Goal: Task Accomplishment & Management: Complete application form

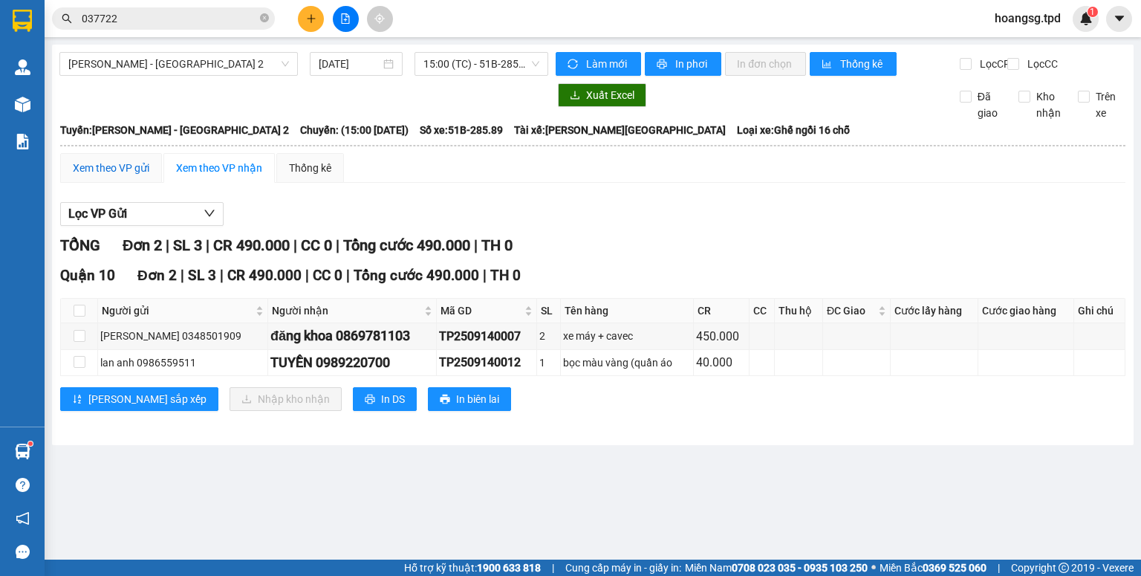
click at [146, 176] on div "Xem theo VP gửi" at bounding box center [111, 168] width 77 height 16
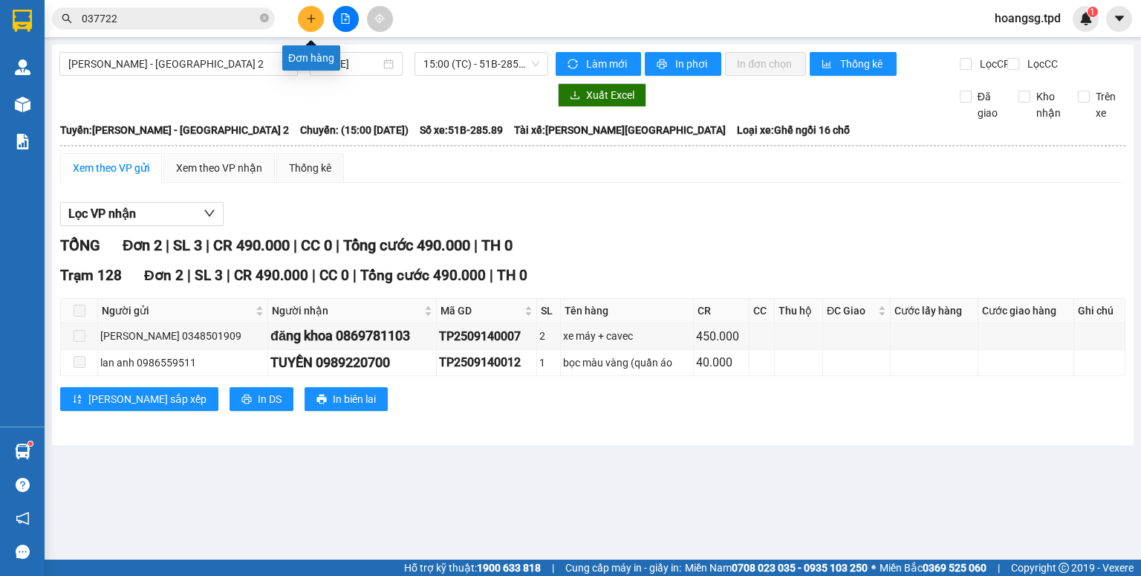
click at [302, 18] on button at bounding box center [311, 19] width 26 height 26
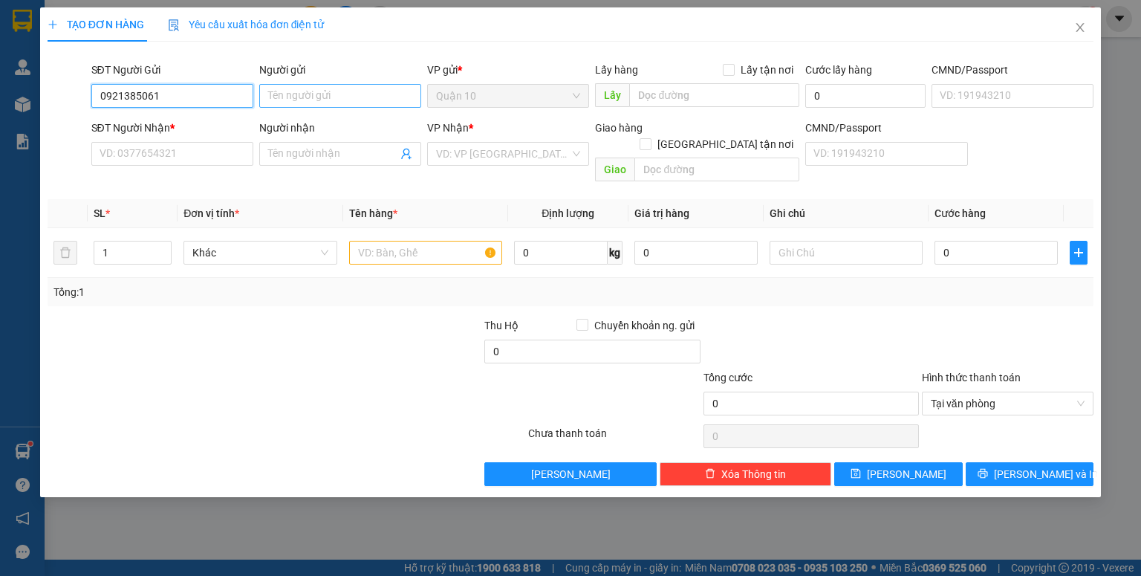
type input "0921385061"
click at [315, 95] on input "Người gửi" at bounding box center [340, 96] width 162 height 24
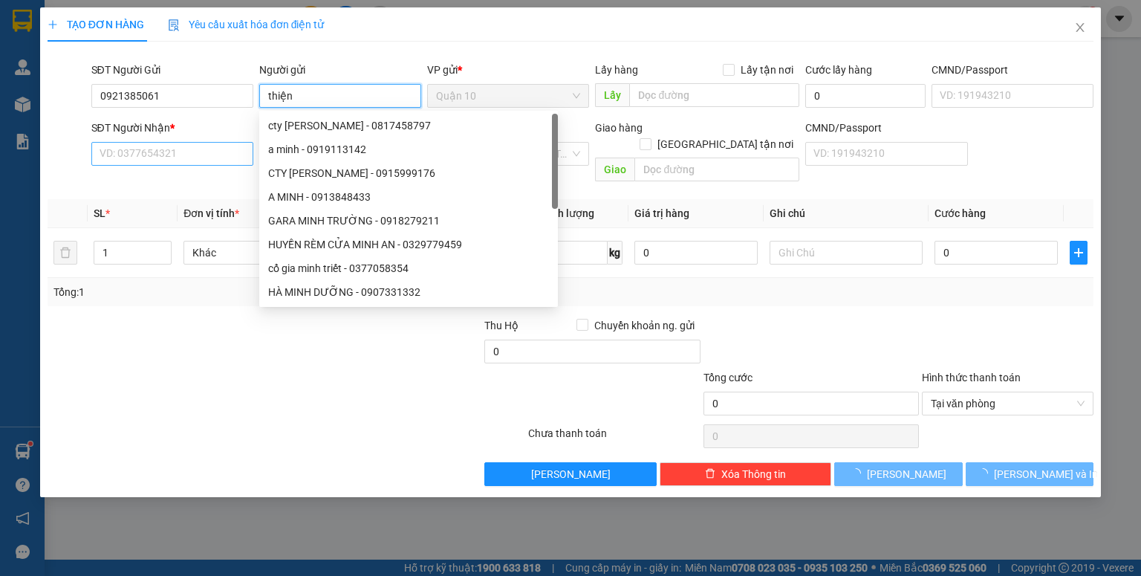
type input "thiện"
click at [166, 163] on input "SĐT Người Nhận *" at bounding box center [172, 154] width 162 height 24
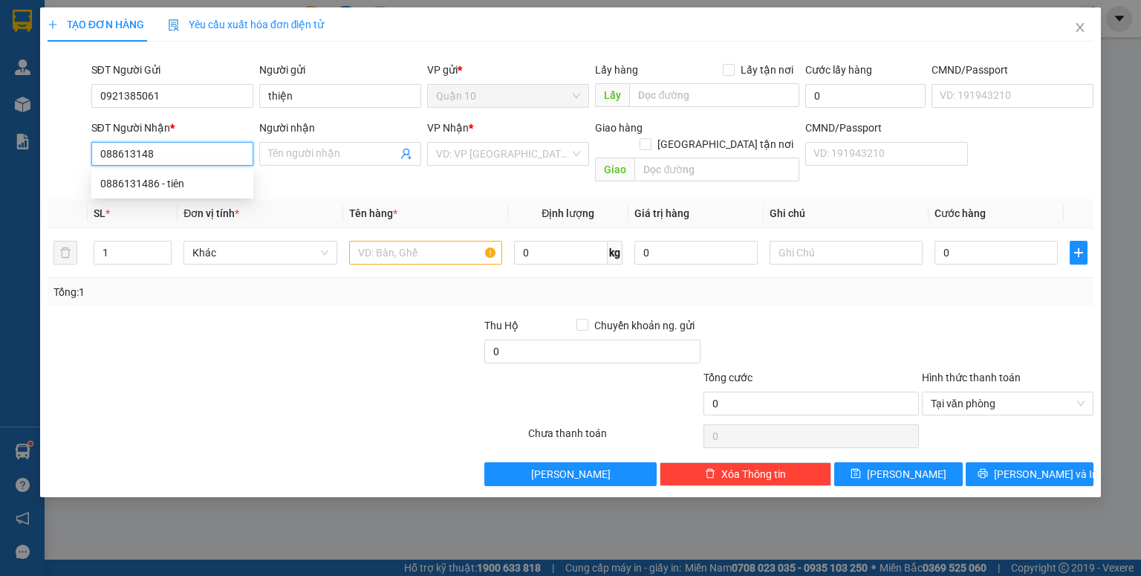
type input "0886131486"
click at [169, 174] on div "0886131486 - tiên" at bounding box center [172, 184] width 162 height 24
type input "tiên"
click at [216, 151] on input "0886131486" at bounding box center [172, 154] width 162 height 24
type input "0886131486"
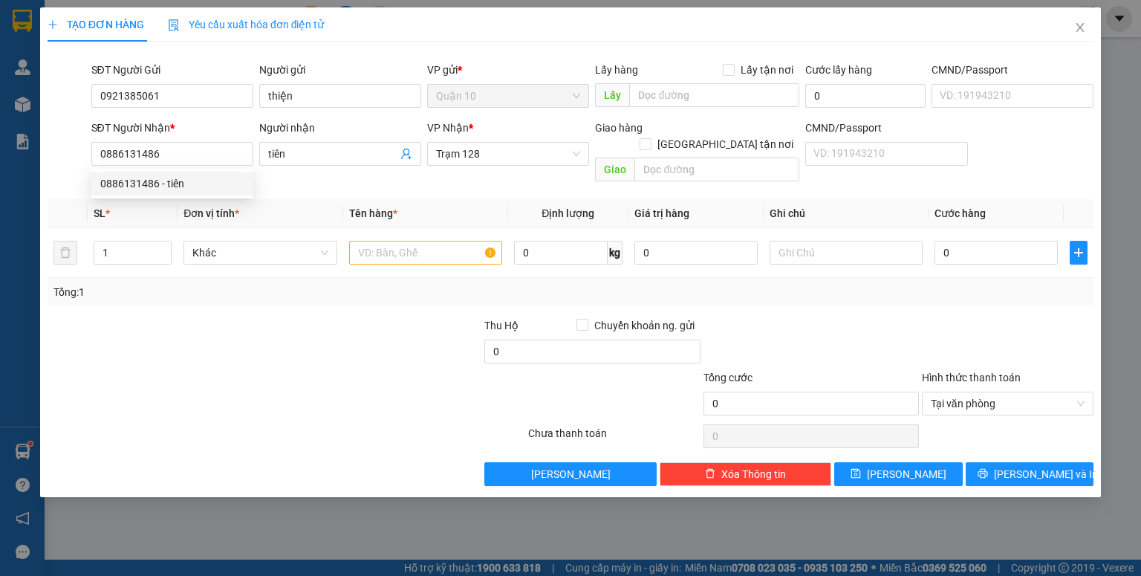
drag, startPoint x: 176, startPoint y: 167, endPoint x: 181, endPoint y: 175, distance: 9.3
click at [178, 171] on body "Kết quả tìm kiếm ( 28 ) Bộ lọc Mã ĐH Trạng thái Món hàng Thu hộ Tổng cước Chưa …" at bounding box center [570, 288] width 1141 height 576
click at [181, 175] on body "Kết quả tìm kiếm ( 28 ) Bộ lọc Mã ĐH Trạng thái Món hàng Thu hộ Tổng cước Chưa …" at bounding box center [570, 288] width 1141 height 576
click at [437, 256] on td at bounding box center [425, 253] width 165 height 50
drag, startPoint x: 354, startPoint y: 158, endPoint x: 165, endPoint y: 163, distance: 188.8
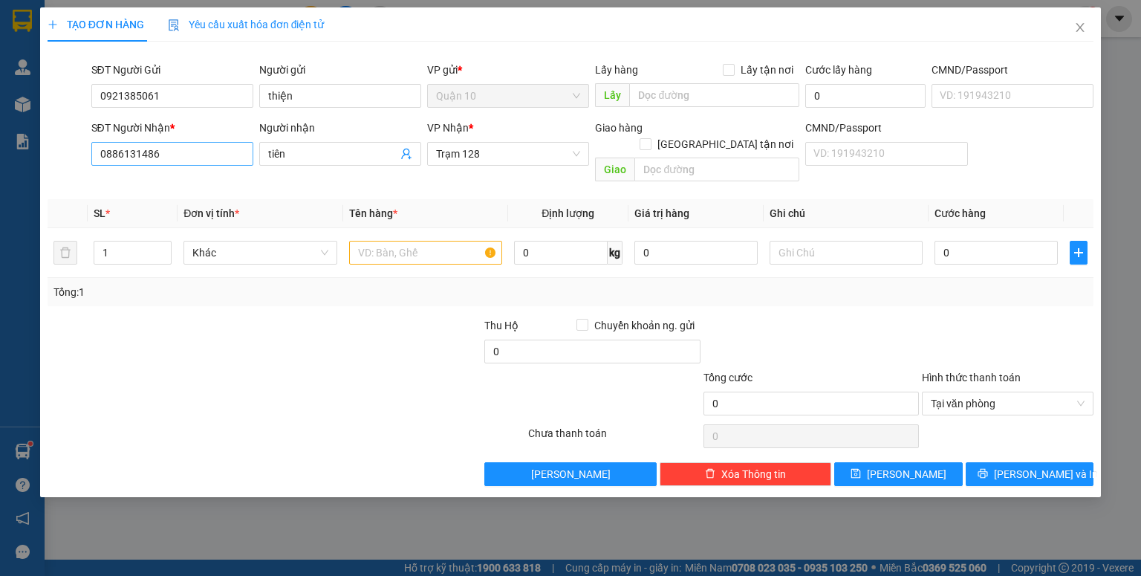
click at [165, 163] on div "SĐT Người Nhận * 0886131486 Người nhận tiên VP Nhận * Trạm 128 Giao hàng Giao t…" at bounding box center [592, 154] width 1009 height 68
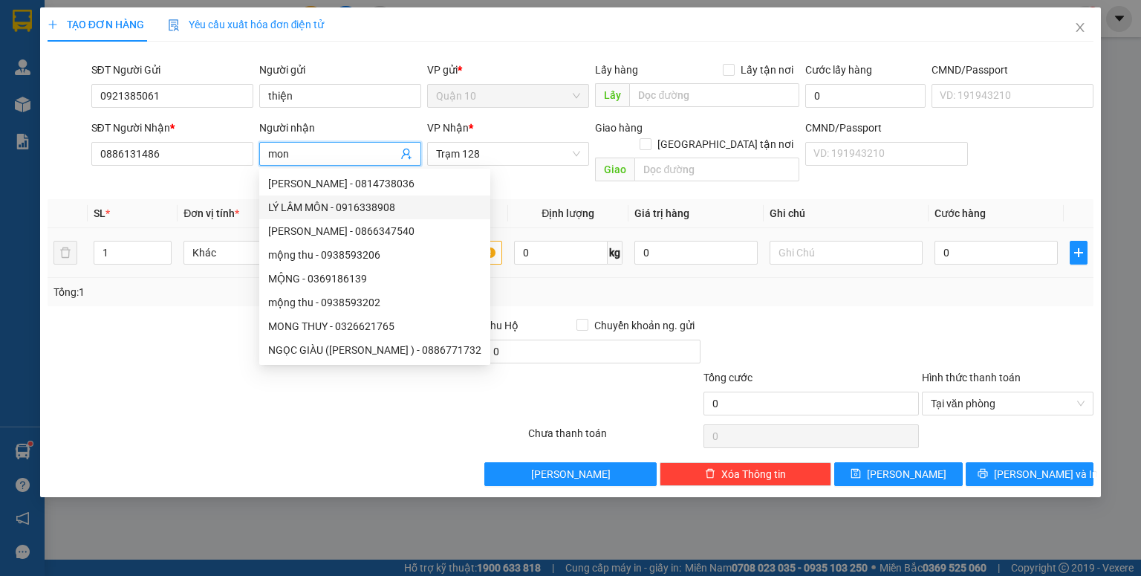
type input "mon"
click at [648, 199] on th "Giá trị hàng" at bounding box center [696, 213] width 135 height 29
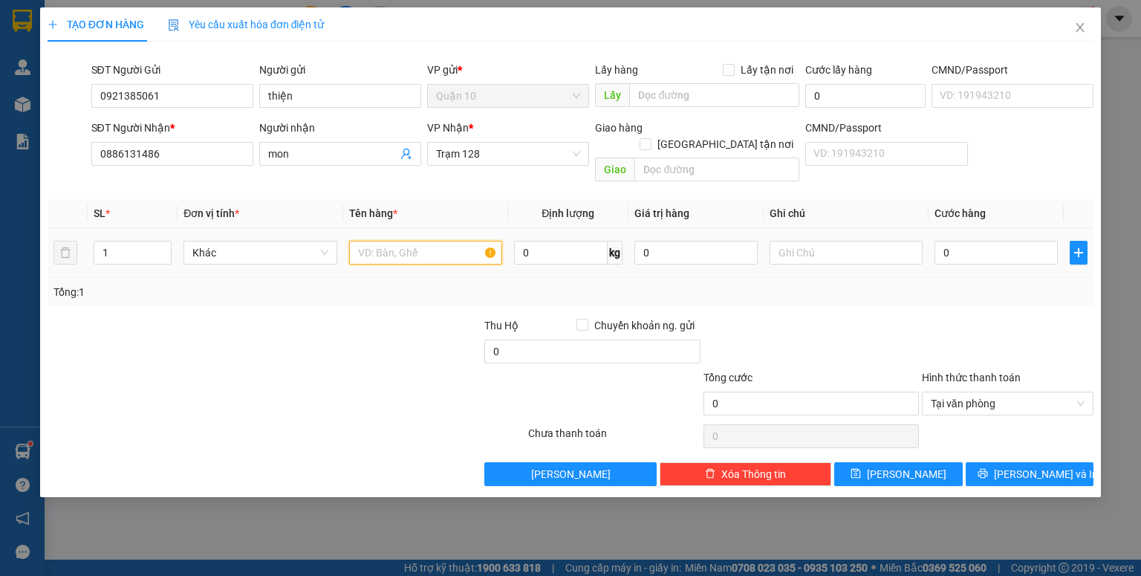
click at [447, 241] on input "text" at bounding box center [425, 253] width 153 height 24
type input "cục bk vàng (lk"
click at [1031, 247] on input "0" at bounding box center [996, 253] width 123 height 24
type input "4"
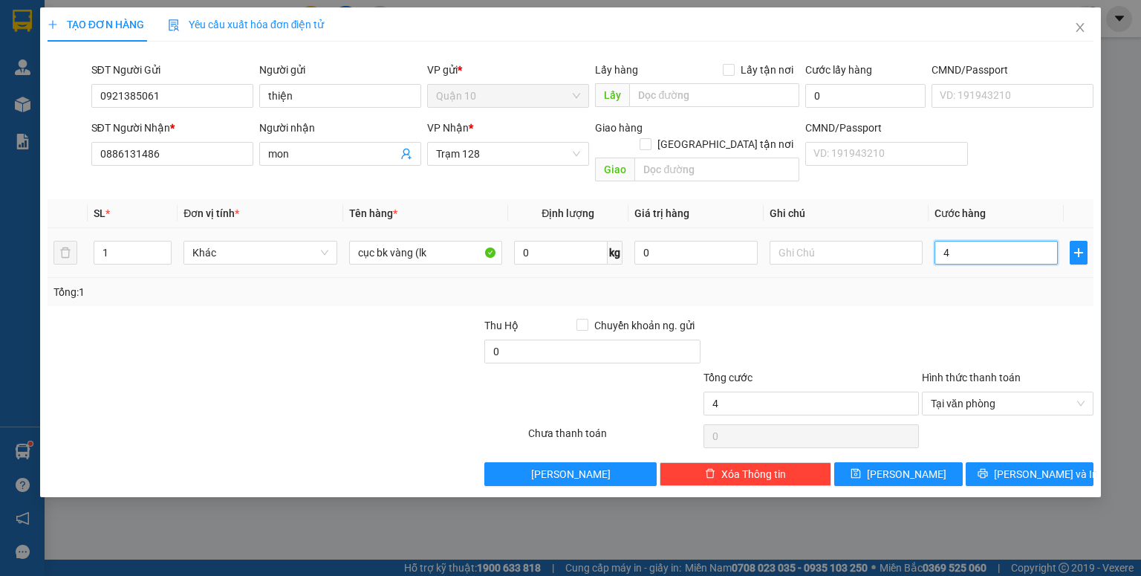
type input "40"
type input "40.000"
click at [865, 284] on div "Tổng: 1" at bounding box center [570, 292] width 1034 height 16
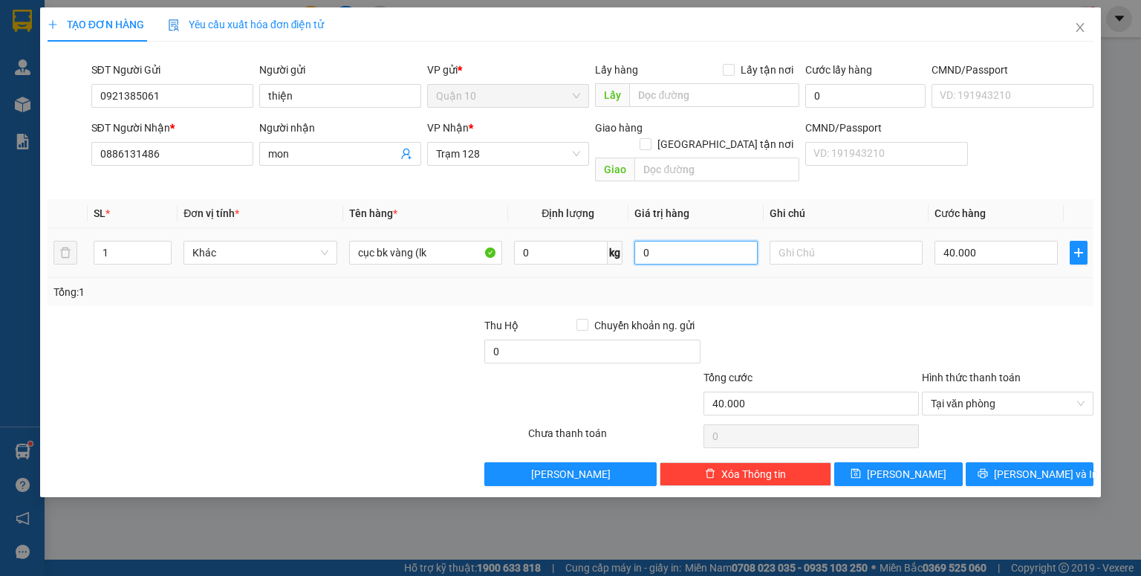
click at [725, 242] on input "0" at bounding box center [696, 253] width 123 height 24
type input "1.000.000"
type input "1"
type input "10"
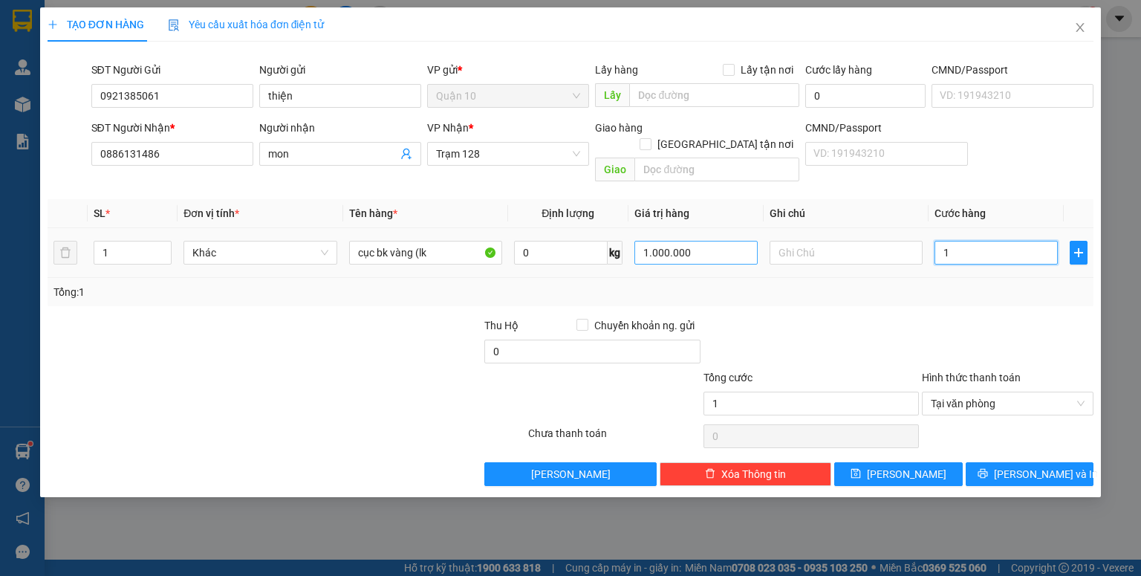
type input "10"
type input "100"
type input "100.000"
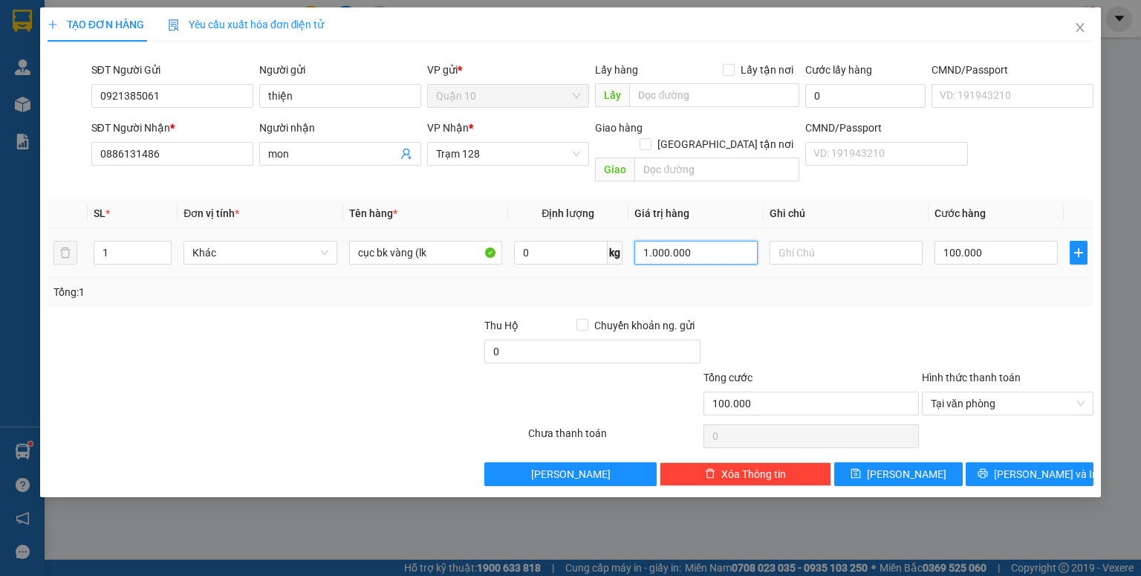
click at [742, 241] on input "1.000.000" at bounding box center [696, 253] width 123 height 24
type input "10.000.000"
click at [765, 247] on td at bounding box center [846, 253] width 165 height 50
click at [1044, 466] on span "[PERSON_NAME] và In" at bounding box center [1046, 474] width 104 height 16
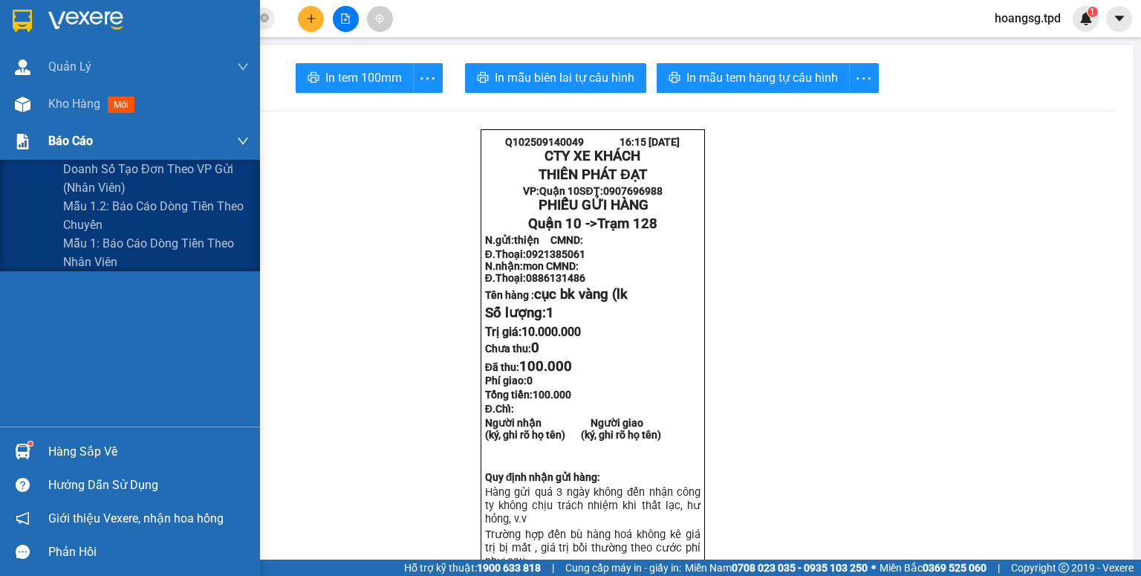
click at [69, 123] on div "Báo cáo" at bounding box center [148, 141] width 201 height 37
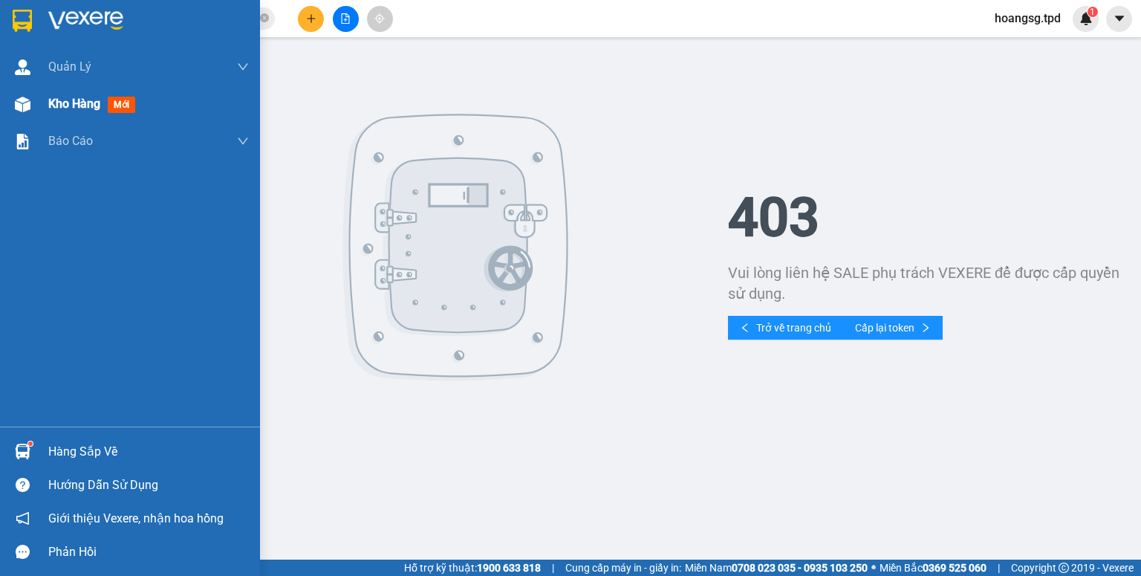
click at [69, 91] on div "Kho hàng mới" at bounding box center [148, 103] width 201 height 37
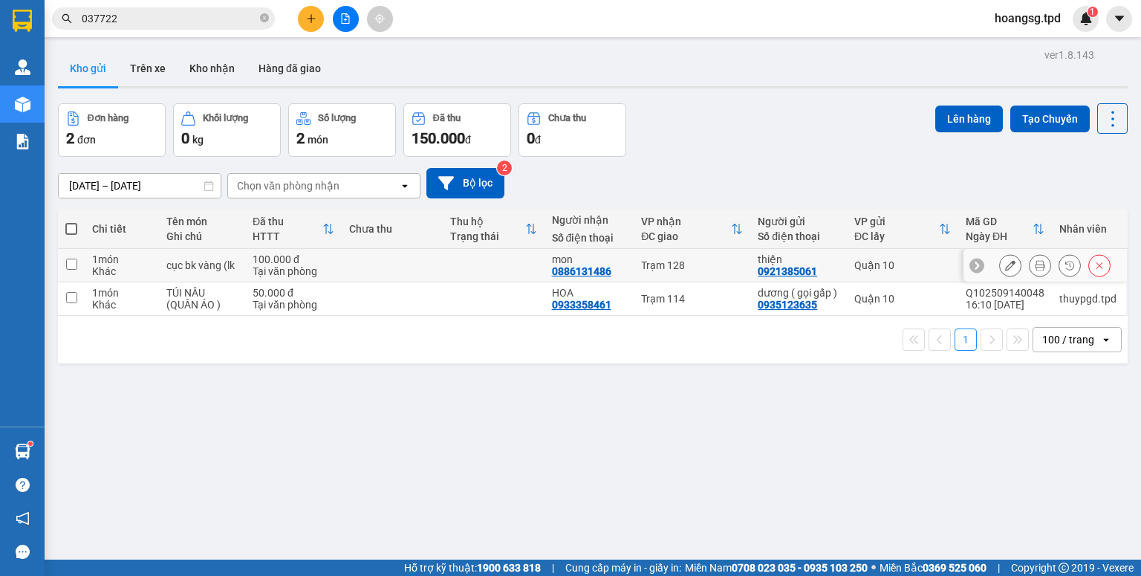
click at [1005, 265] on icon at bounding box center [1010, 265] width 10 height 10
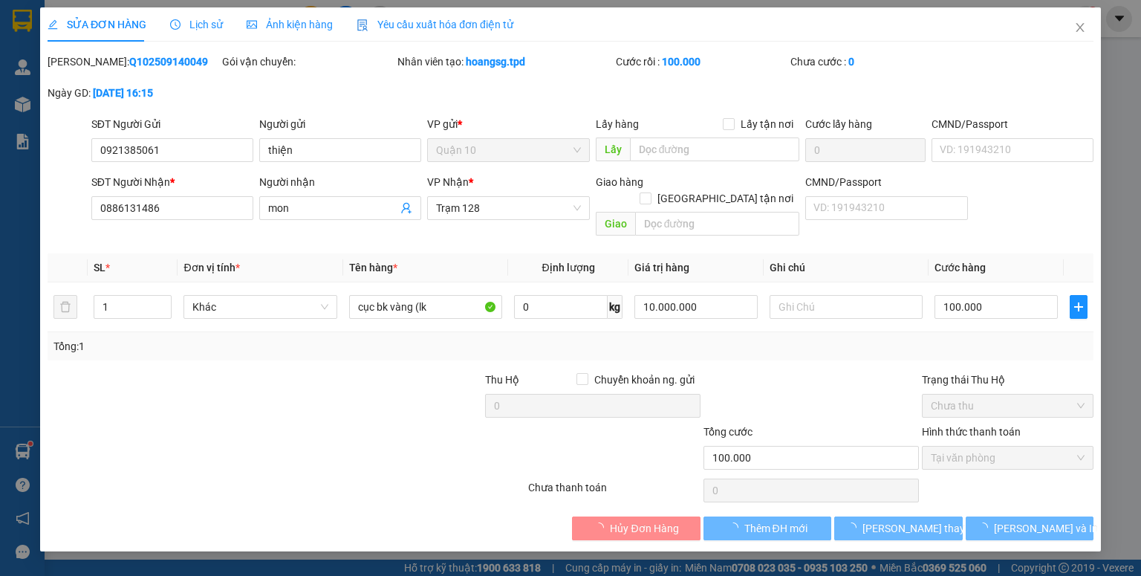
type input "0921385061"
type input "thiện"
type input "0886131486"
type input "mon"
type input "100.000"
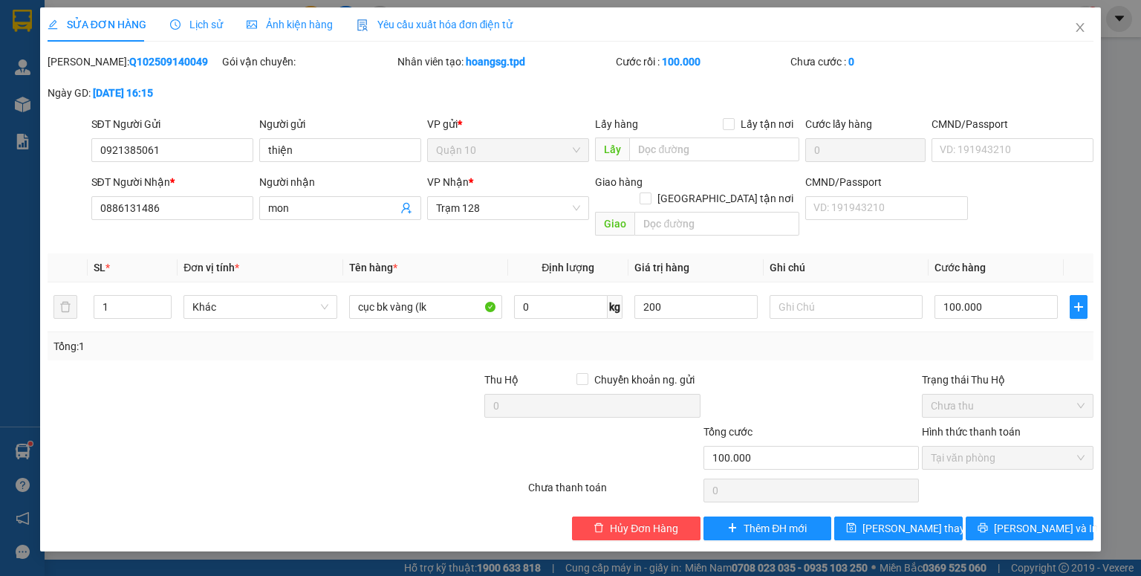
type input "200.000"
drag, startPoint x: 961, startPoint y: 339, endPoint x: 1011, endPoint y: 294, distance: 66.8
click at [961, 337] on div "Tổng: 1" at bounding box center [571, 346] width 1046 height 28
click at [1011, 295] on input "100.000" at bounding box center [996, 307] width 123 height 24
type input "4"
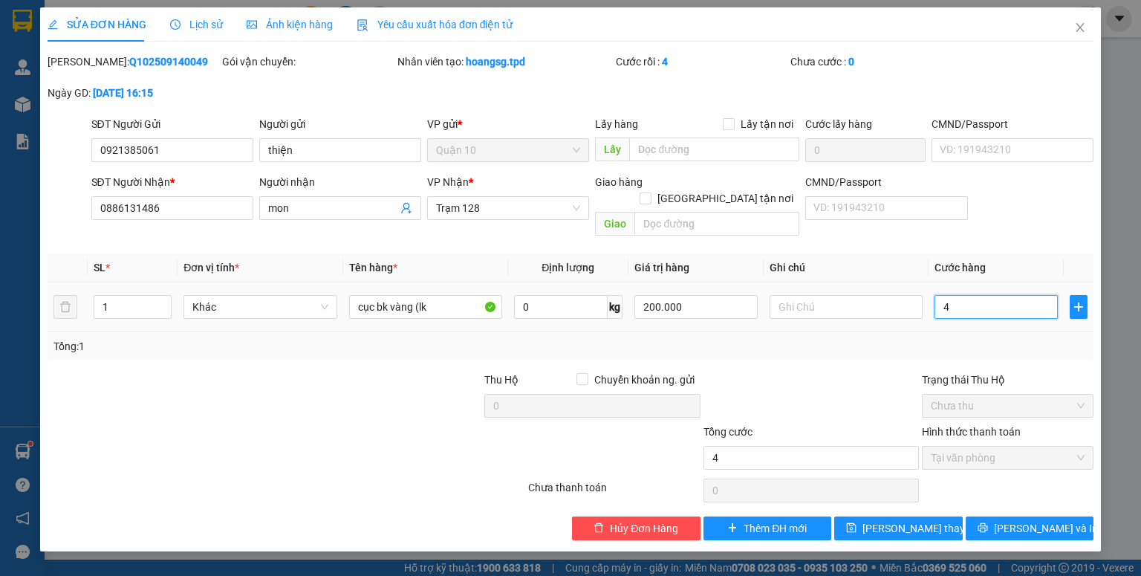
type input "40"
type input "40.000"
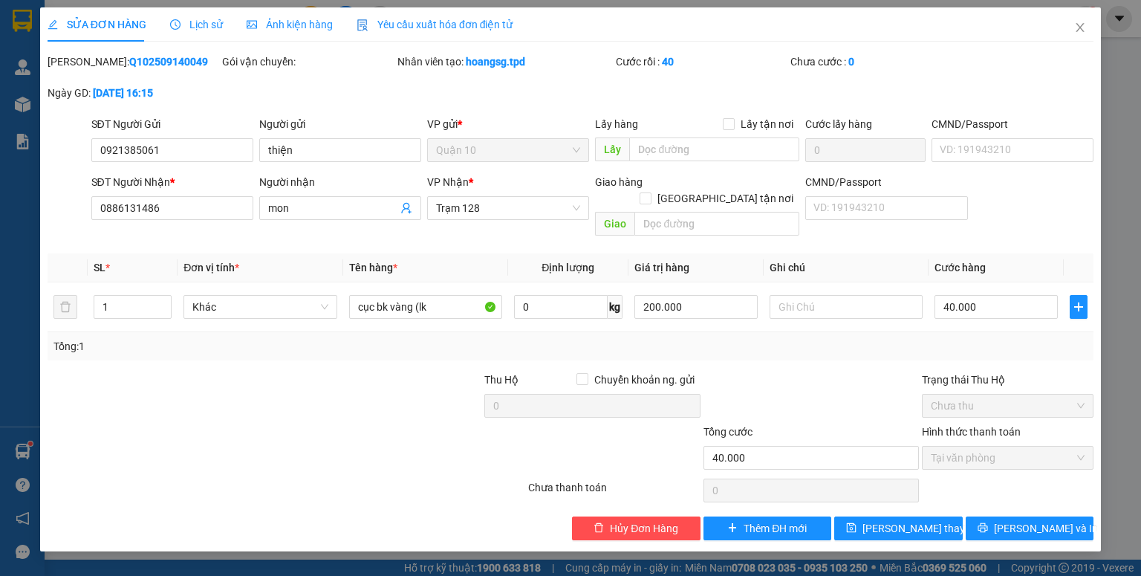
click at [943, 338] on div "Tổng: 1" at bounding box center [570, 346] width 1034 height 16
click at [988, 522] on icon "printer" at bounding box center [983, 527] width 10 height 10
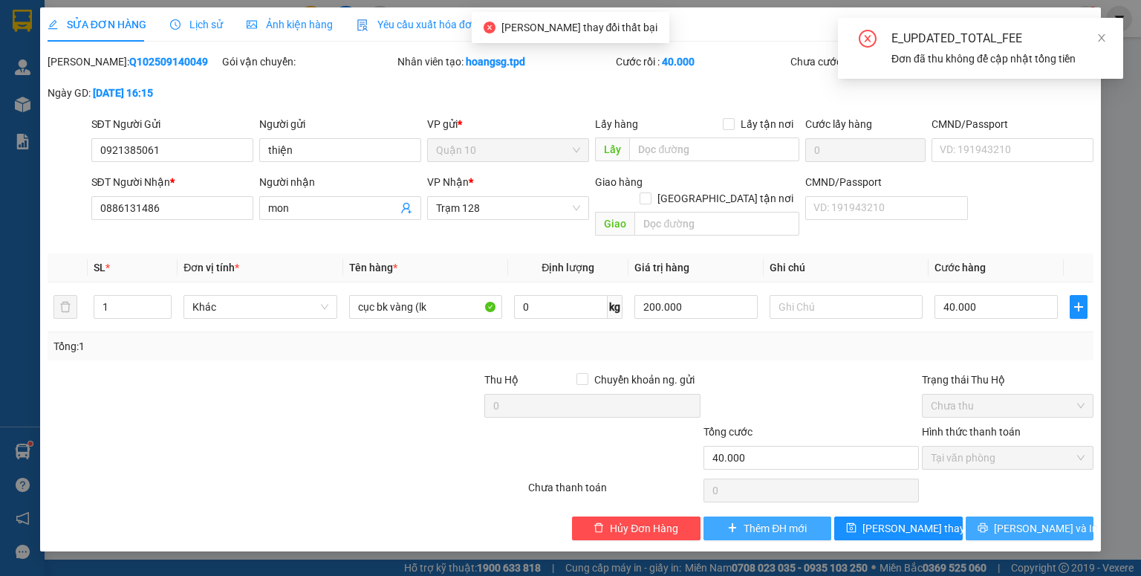
click at [746, 520] on span "Thêm ĐH mới" at bounding box center [775, 528] width 63 height 16
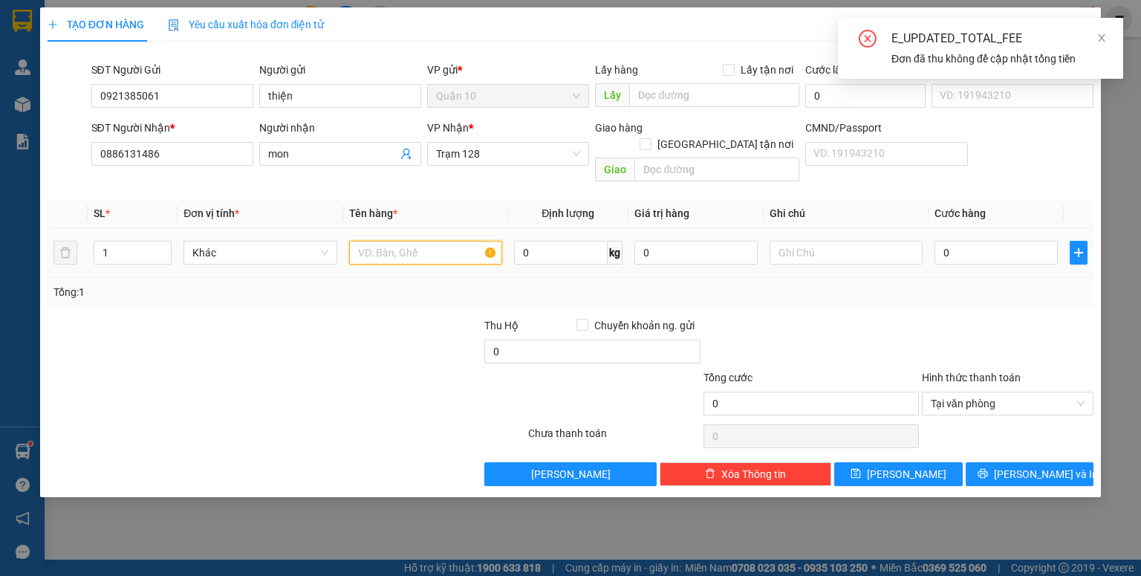
click at [395, 241] on input "text" at bounding box center [425, 253] width 153 height 24
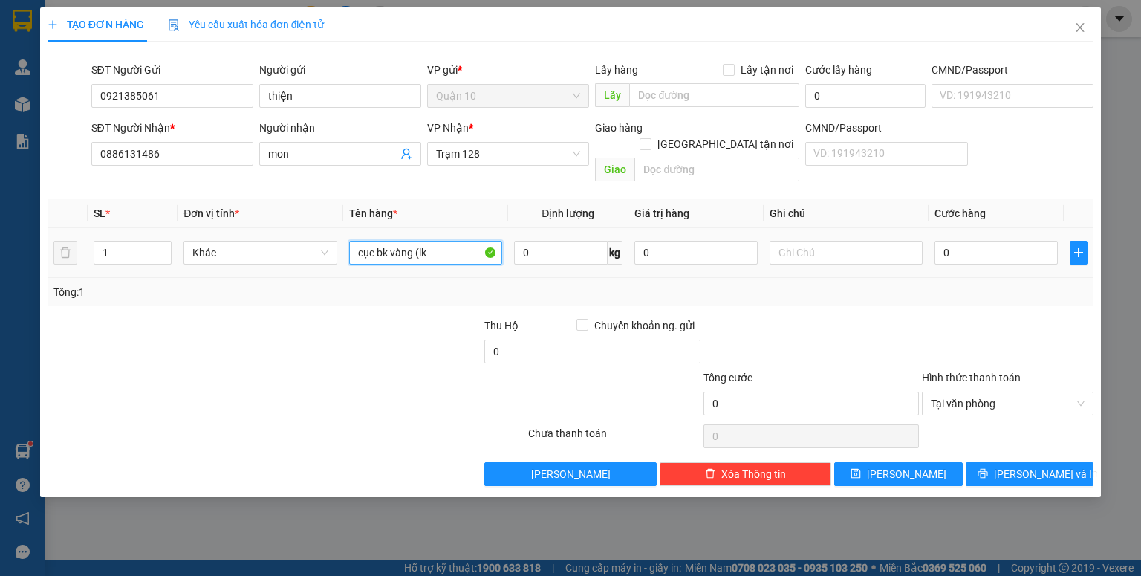
type input "cục bk vàng (lk"
type input "200.000"
type input "4"
type input "40"
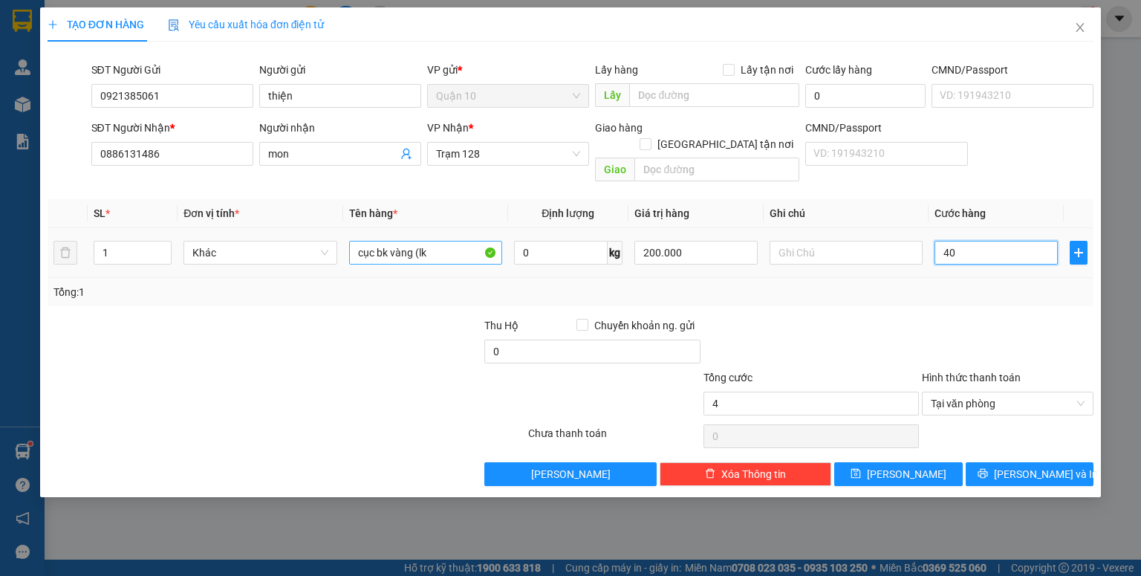
type input "40"
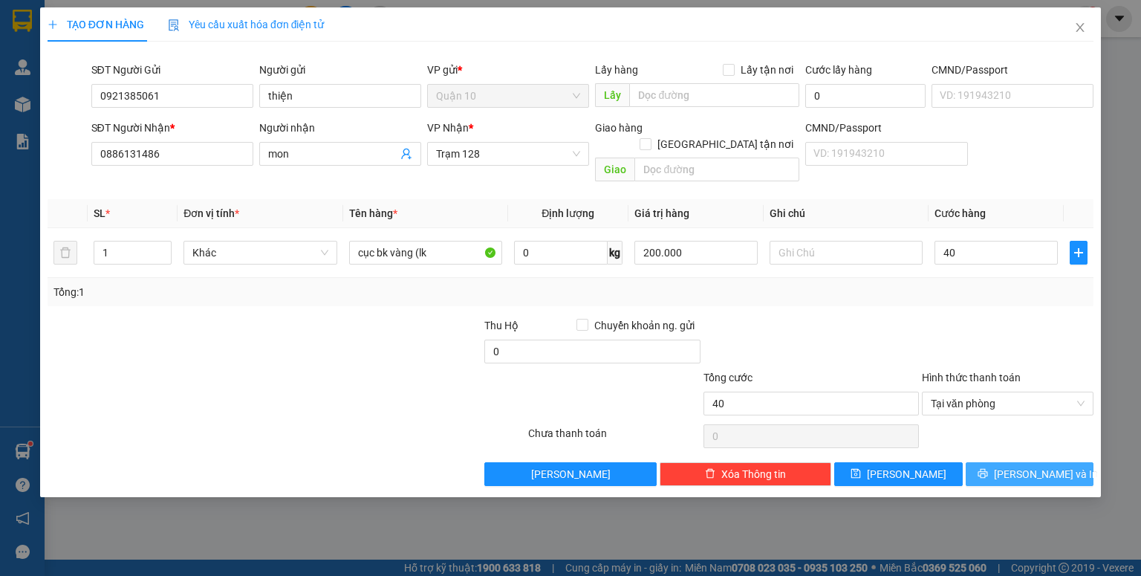
type input "40.000"
click at [1011, 462] on button "[PERSON_NAME] và In" at bounding box center [1030, 474] width 129 height 24
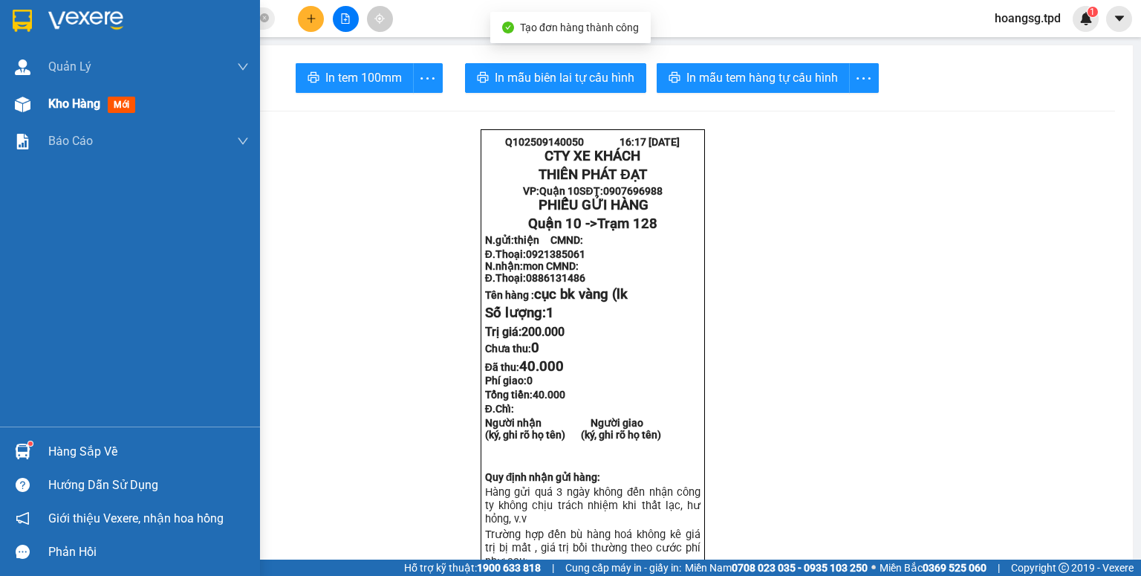
click at [49, 104] on span "Kho hàng" at bounding box center [74, 104] width 52 height 14
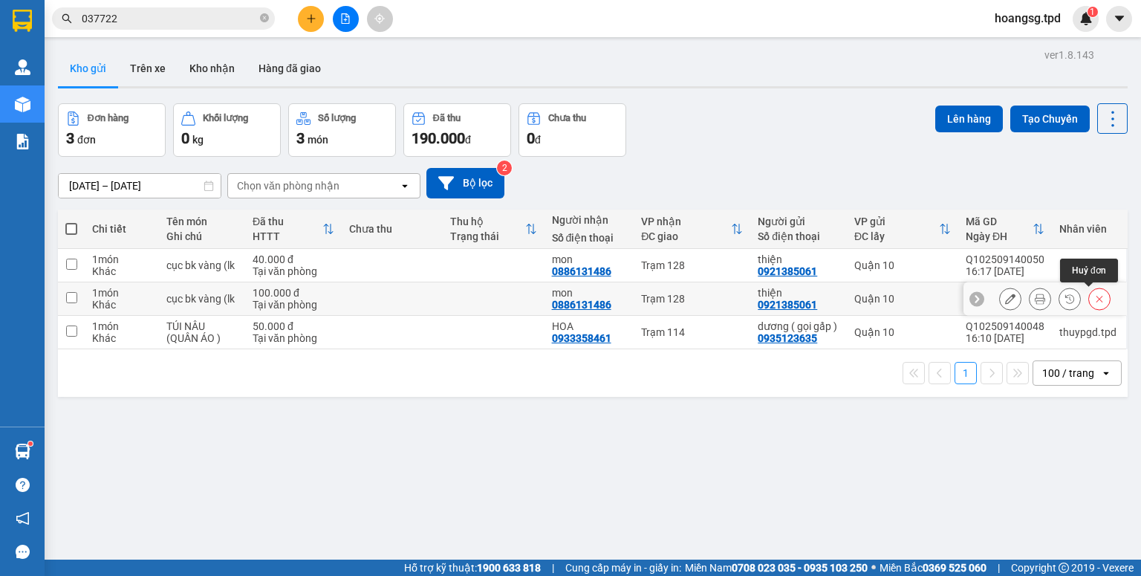
click at [1094, 296] on icon at bounding box center [1099, 298] width 10 height 10
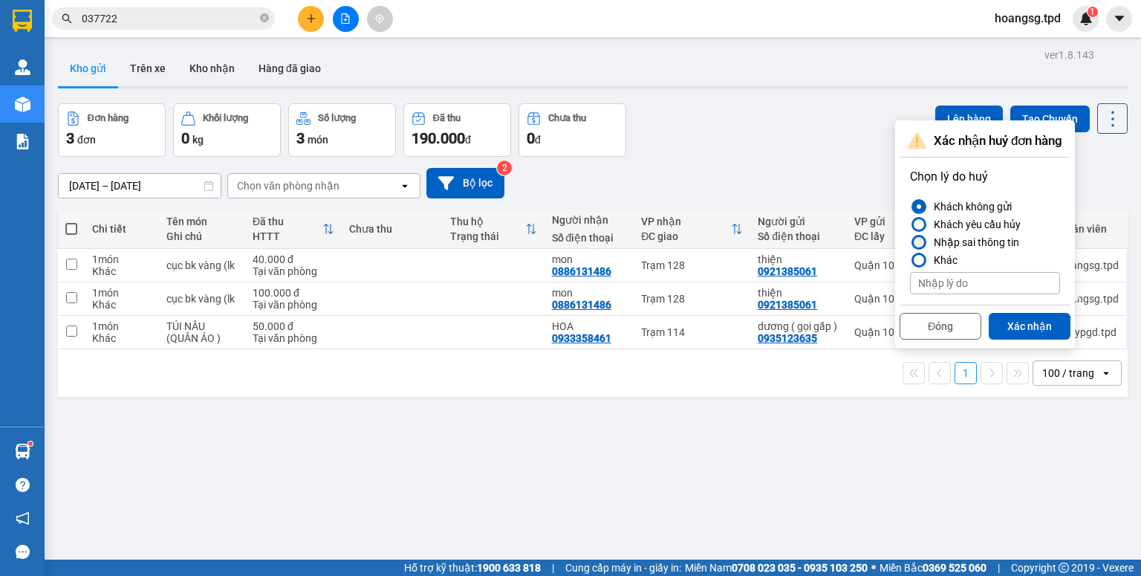
click at [998, 241] on div "Nhập sai thông tin" at bounding box center [973, 242] width 91 height 18
click at [910, 242] on input "Nhập sai thông tin" at bounding box center [910, 242] width 0 height 0
click at [998, 285] on input at bounding box center [985, 283] width 150 height 22
type input "khách đổi giá trị hàng"
click at [1036, 327] on button "Xác nhận" at bounding box center [1030, 326] width 82 height 27
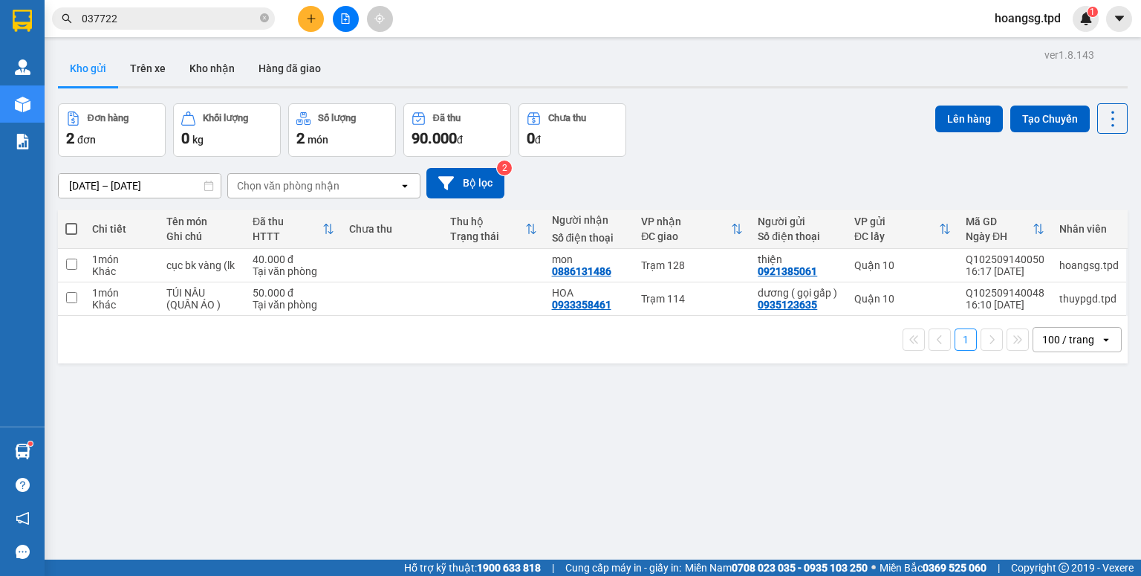
click at [713, 162] on div "[DATE] – [DATE] Press the down arrow key to interact with the calendar and sele…" at bounding box center [593, 183] width 1070 height 53
